Goal: Navigation & Orientation: Find specific page/section

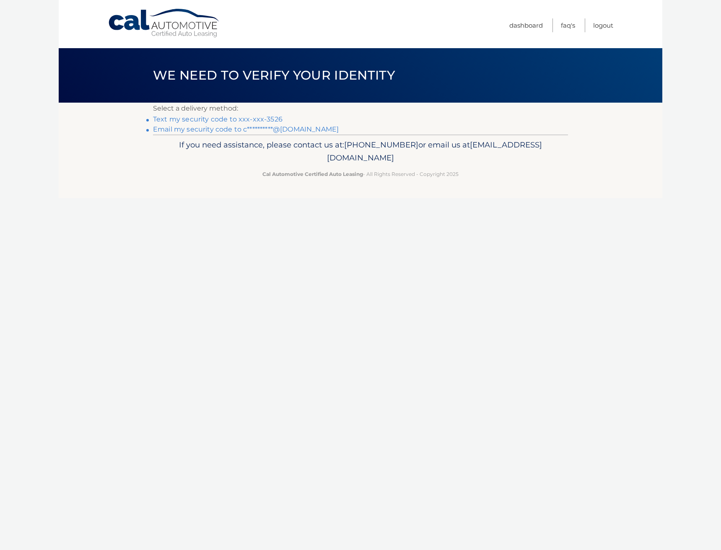
click at [210, 116] on link "Text my security code to xxx-xxx-3526" at bounding box center [217, 119] width 129 height 8
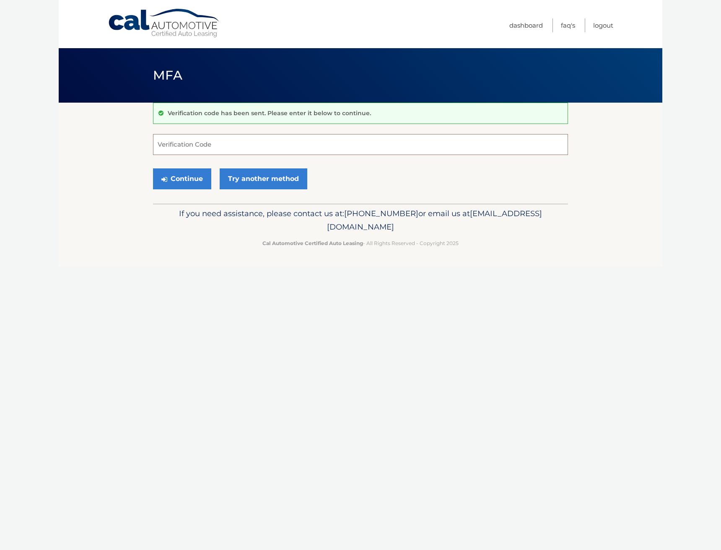
click at [323, 134] on input "Verification Code" at bounding box center [360, 144] width 415 height 21
type input "894303"
click at [153, 168] on button "Continue" at bounding box center [182, 178] width 58 height 21
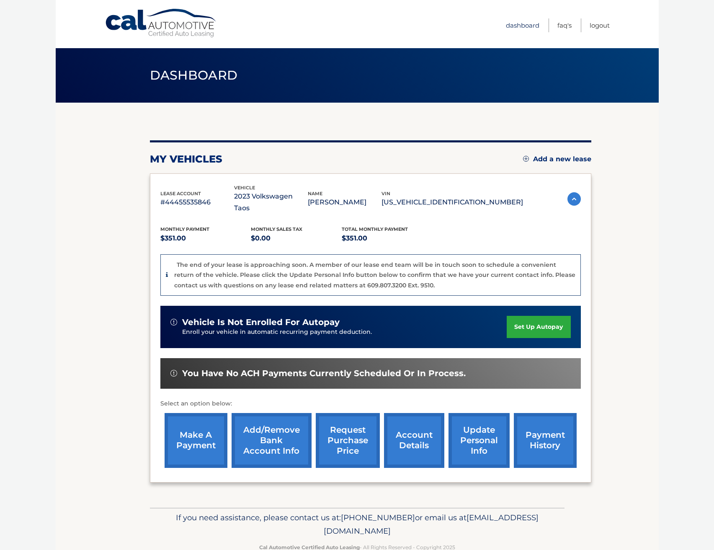
click at [535, 26] on link "Dashboard" at bounding box center [523, 25] width 34 height 14
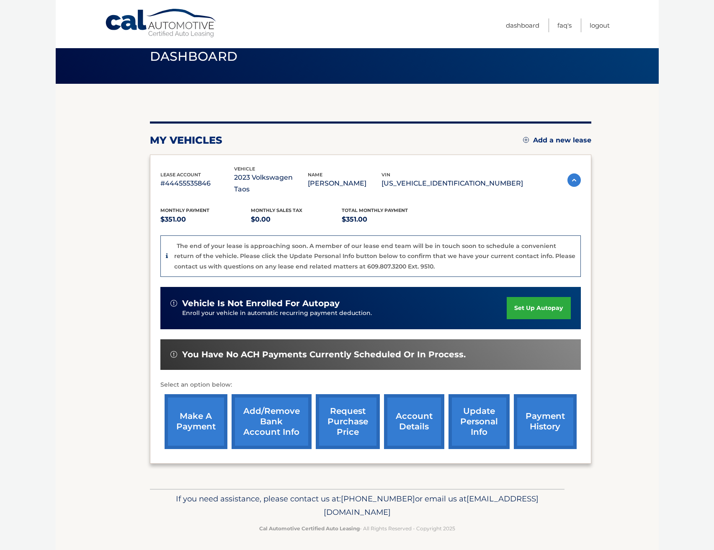
scroll to position [21, 0]
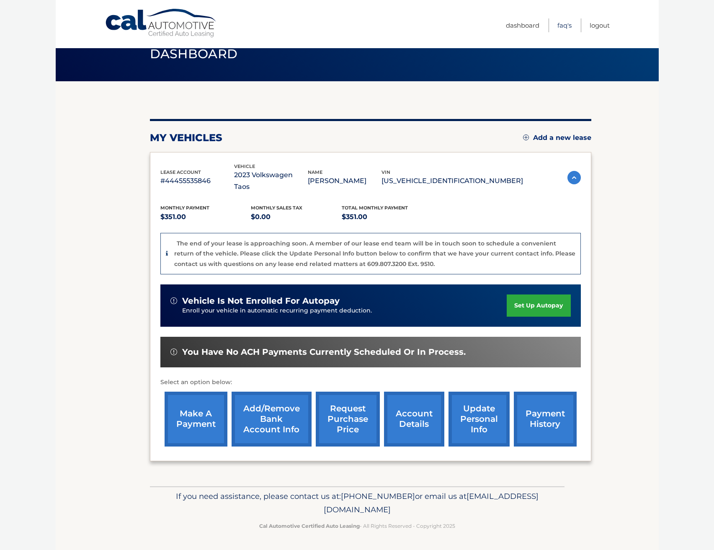
click at [565, 25] on link "FAQ's" at bounding box center [565, 25] width 14 height 14
drag, startPoint x: 375, startPoint y: 505, endPoint x: 377, endPoint y: 510, distance: 4.5
click at [375, 504] on p "If you need assistance, please contact us at: [PHONE_NUMBER] or email us at [EM…" at bounding box center [357, 503] width 404 height 27
drag, startPoint x: 436, startPoint y: 510, endPoint x: 285, endPoint y: 515, distance: 151.3
click at [285, 515] on p "If you need assistance, please contact us at: [PHONE_NUMBER] or email us at [EM…" at bounding box center [357, 503] width 404 height 27
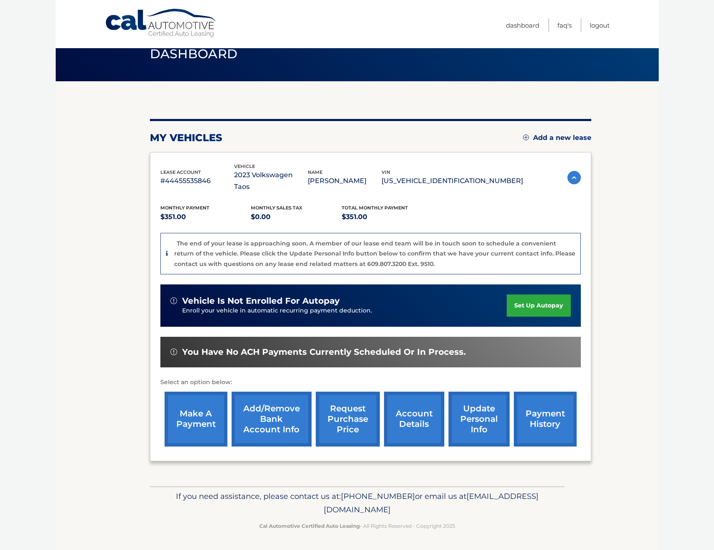
copy span "[EMAIL_ADDRESS][DOMAIN_NAME]"
click at [431, 9] on nav "Menu Dashboard FAQ's Logout" at bounding box center [417, 24] width 385 height 48
drag, startPoint x: 202, startPoint y: 181, endPoint x: 181, endPoint y: 180, distance: 21.0
click at [181, 180] on p "#44455535846" at bounding box center [197, 181] width 74 height 12
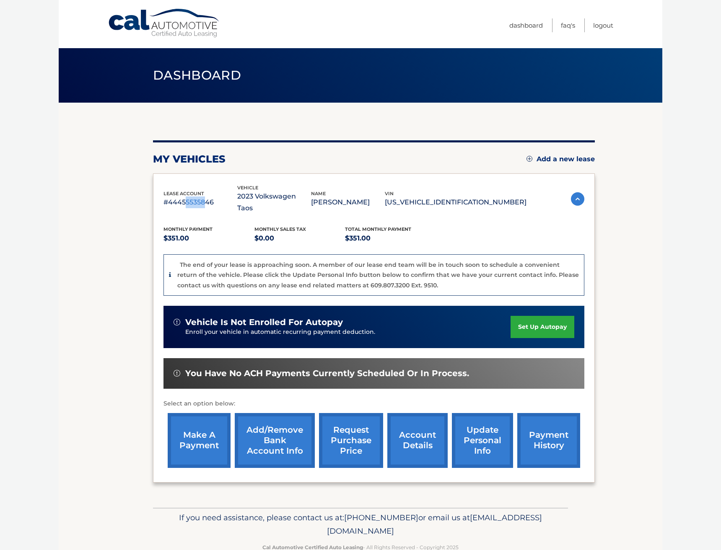
click at [192, 181] on div "lease account #44455535846 vehicle 2023 Volkswagen Taos name [PERSON_NAME] vin …" at bounding box center [374, 327] width 442 height 309
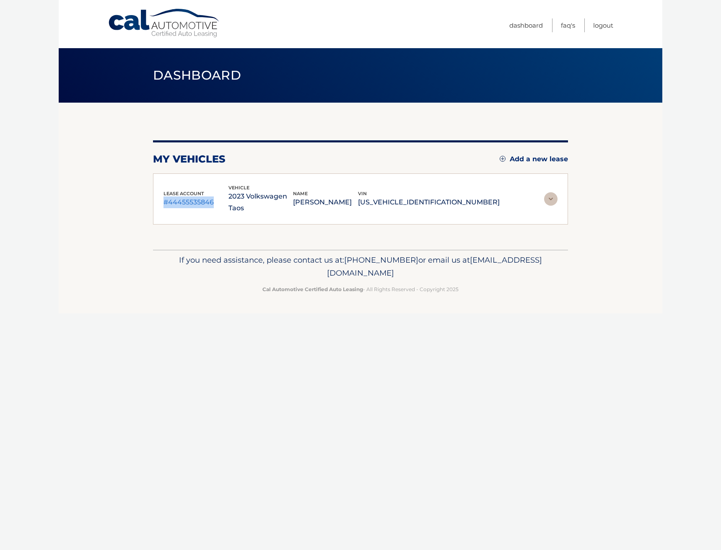
drag, startPoint x: 213, startPoint y: 203, endPoint x: 166, endPoint y: 203, distance: 47.8
click at [166, 203] on p "#44455535846" at bounding box center [195, 203] width 65 height 12
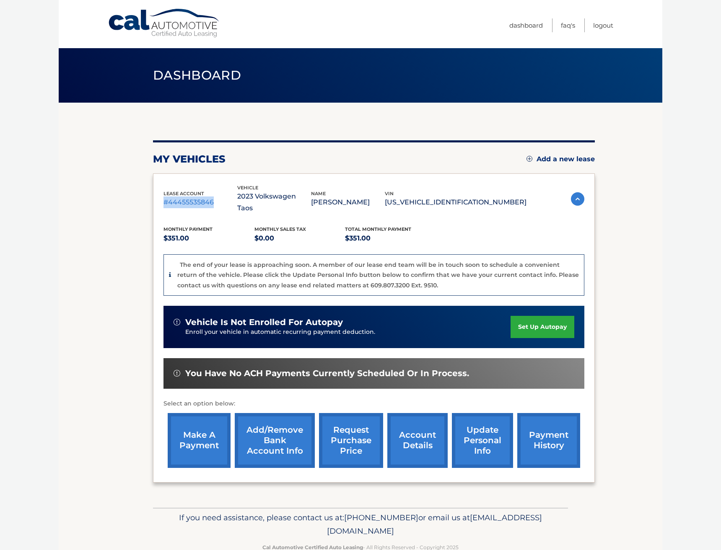
copy p "#44455535846"
